Goal: Feedback & Contribution: Submit feedback/report problem

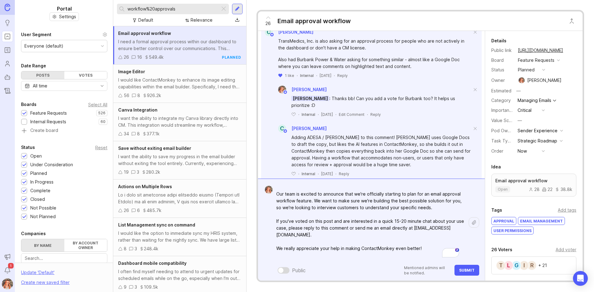
scroll to position [34, 0]
drag, startPoint x: 425, startPoint y: 243, endPoint x: 264, endPoint y: 242, distance: 160.8
click at [264, 242] on form "Hi everyone, Thank you all so much for your feedback and for voting on this pos…" at bounding box center [371, 230] width 227 height 102
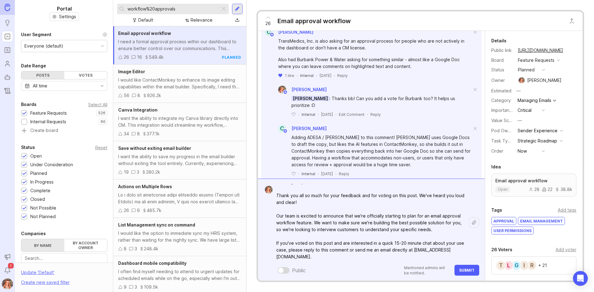
scroll to position [0, 0]
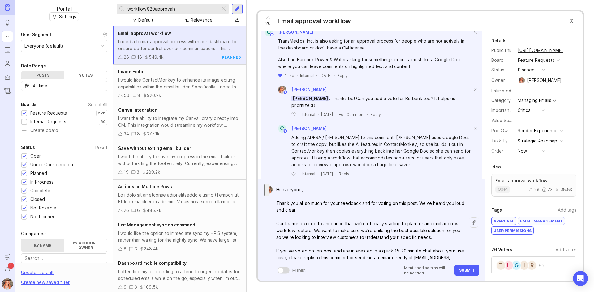
drag, startPoint x: 322, startPoint y: 211, endPoint x: 266, endPoint y: 202, distance: 57.1
click at [266, 202] on form "Hi everyone, Thank you all so much for your feedback and for voting on this pos…" at bounding box center [371, 230] width 227 height 102
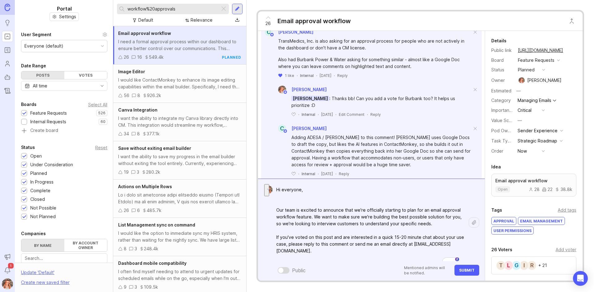
drag, startPoint x: 289, startPoint y: 210, endPoint x: 270, endPoint y: 207, distance: 18.8
click at [270, 207] on form "Hi everyone, Our team is excited to announce that we're officially starting to …" at bounding box center [371, 230] width 227 height 102
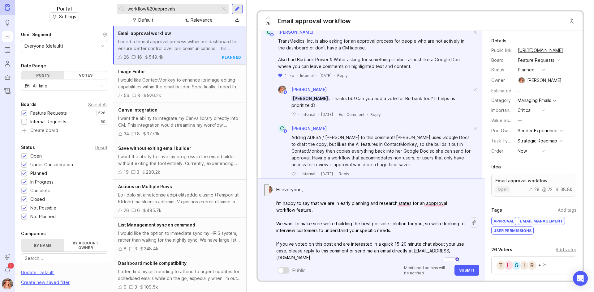
drag, startPoint x: 421, startPoint y: 232, endPoint x: 264, endPoint y: 222, distance: 158.0
click at [264, 222] on form "Hi everyone, I'm happy to say that we are in early planning and research states…" at bounding box center [371, 230] width 227 height 102
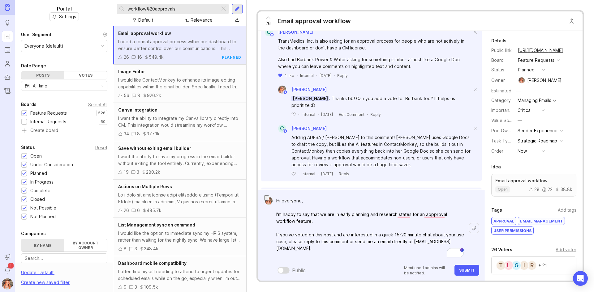
drag, startPoint x: 419, startPoint y: 235, endPoint x: 542, endPoint y: 207, distance: 126.3
click at [394, 233] on textarea "Hi everyone, I'm happy to say that we are in early planning and research states…" at bounding box center [370, 228] width 196 height 66
click at [411, 244] on span "20-minute" at bounding box center [405, 244] width 26 height 6
click at [343, 251] on textarea "Hi everyone, I'm happy to say that we are in early planning and research states…" at bounding box center [370, 228] width 196 height 66
click at [365, 243] on textarea "Hi everyone, I'm happy to say that we are in early planning and research states…" at bounding box center [370, 228] width 196 height 66
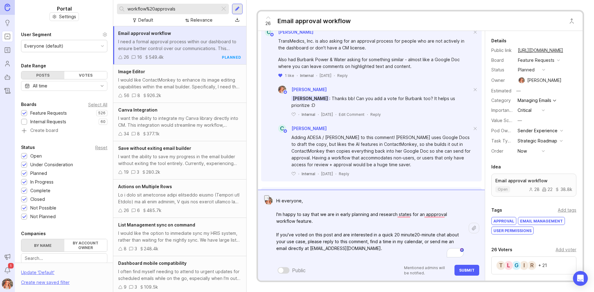
drag, startPoint x: 421, startPoint y: 234, endPoint x: 381, endPoint y: 229, distance: 41.1
click at [369, 236] on textarea "Hi everyone, I'm happy to say that we are in early planning and research states…" at bounding box center [370, 228] width 196 height 66
click at [279, 271] on div at bounding box center [280, 270] width 5 height 5
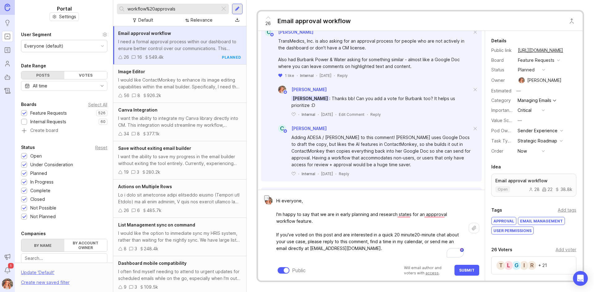
click at [369, 242] on textarea "Hi everyone, I'm happy to say that we are in early planning and research states…" at bounding box center [370, 228] width 196 height 66
paste textarea "[URL][DOMAIN_NAME]"
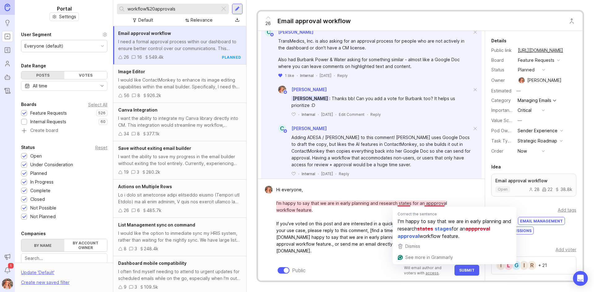
click at [343, 210] on textarea "Hi everyone, I'm happy to say that we are in early planning and research states…" at bounding box center [370, 224] width 196 height 80
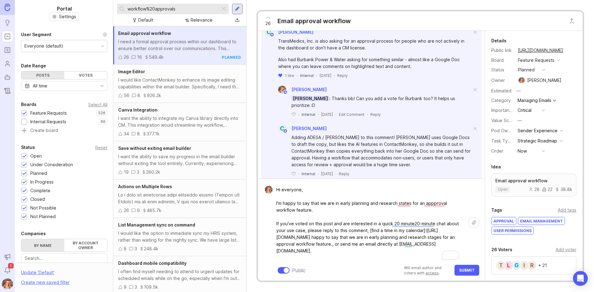
click at [405, 203] on textarea "Hi everyone, I'm happy to say that we are in early planning and research states…" at bounding box center [370, 224] width 196 height 80
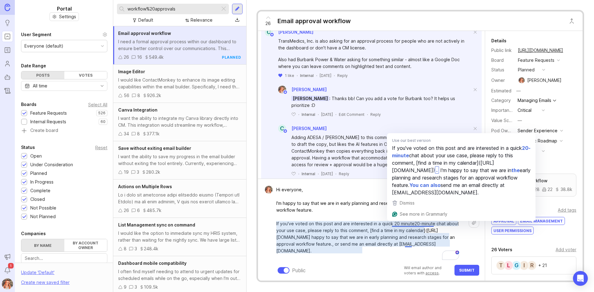
click at [376, 233] on textarea "Hi everyone, I'm happy to say that we are in early planning and research stages…" at bounding box center [370, 224] width 196 height 80
drag, startPoint x: 411, startPoint y: 223, endPoint x: 391, endPoint y: 226, distance: 20.3
click at [391, 226] on textarea "Hi everyone, I'm happy to say that we are in early planning and research stages…" at bounding box center [370, 224] width 196 height 80
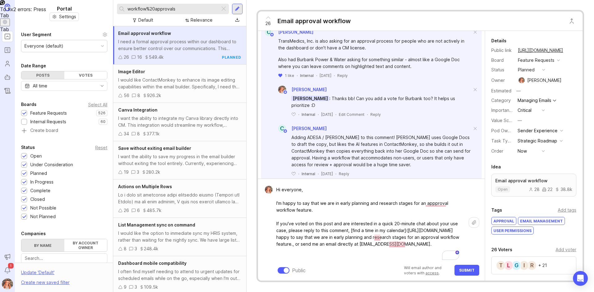
click at [406, 245] on textarea "Hi everyone, I'm happy to say that we are in early planning and research stages…" at bounding box center [370, 224] width 196 height 80
drag, startPoint x: 407, startPoint y: 245, endPoint x: 534, endPoint y: 202, distance: 133.4
click at [376, 237] on textarea "Hi everyone, I'm happy to say that we are in early planning and research stages…" at bounding box center [370, 224] width 196 height 80
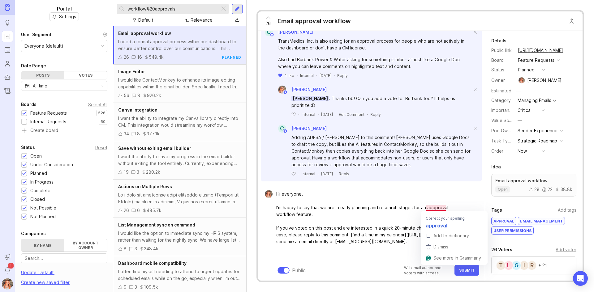
click at [432, 207] on textarea "Hi everyone, I'm happy to say that we are in early planning and research stages…" at bounding box center [370, 224] width 196 height 73
click at [351, 249] on textarea "Hi everyone, I'm happy to say that we are in early planning and research stages…" at bounding box center [370, 224] width 196 height 73
click at [350, 248] on textarea "Hi everyone, I'm happy to say that we are in early planning and research stages…" at bounding box center [370, 224] width 196 height 73
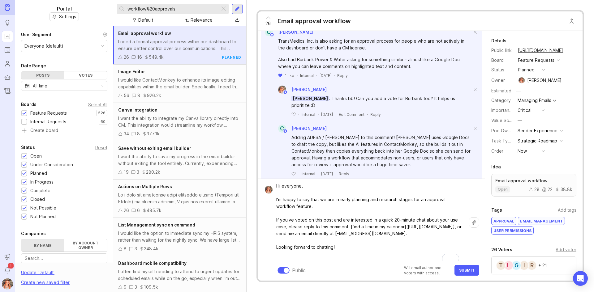
scroll to position [14, 0]
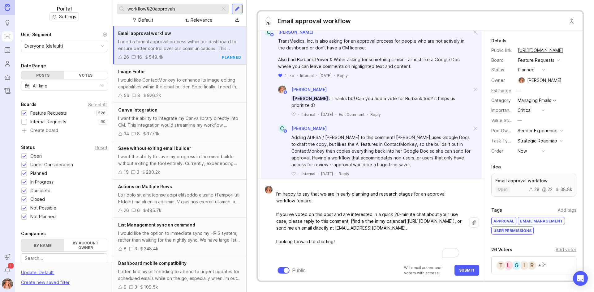
type textarea "Hi everyone, I'm happy to say that we are in early planning and research stages…"
click at [466, 274] on button "Submit" at bounding box center [466, 270] width 25 height 11
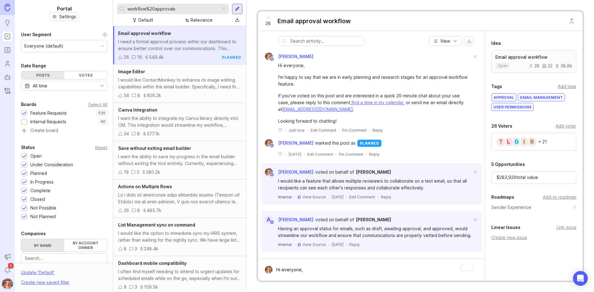
scroll to position [62, 0]
